Goal: Transaction & Acquisition: Purchase product/service

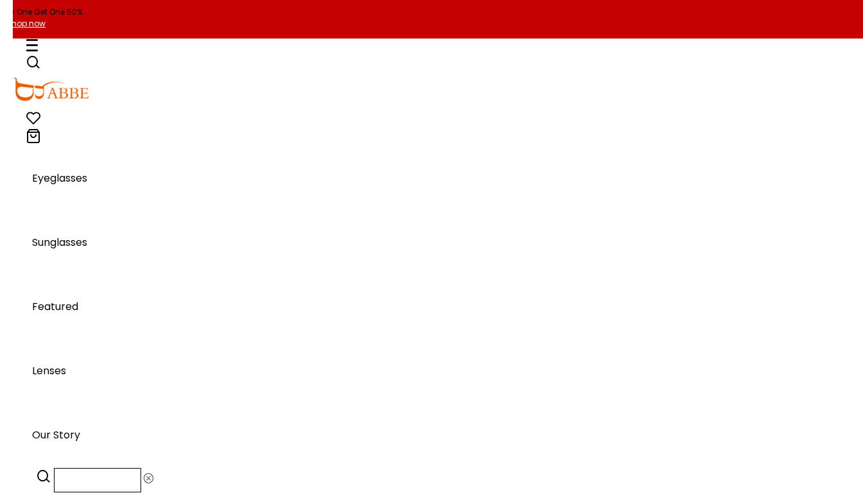
scroll to position [12258, 0]
